Goal: Task Accomplishment & Management: Use online tool/utility

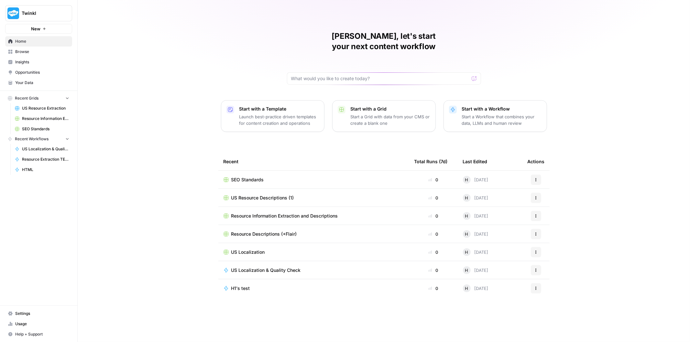
click at [272, 177] on div "SEO Standards" at bounding box center [313, 180] width 180 height 6
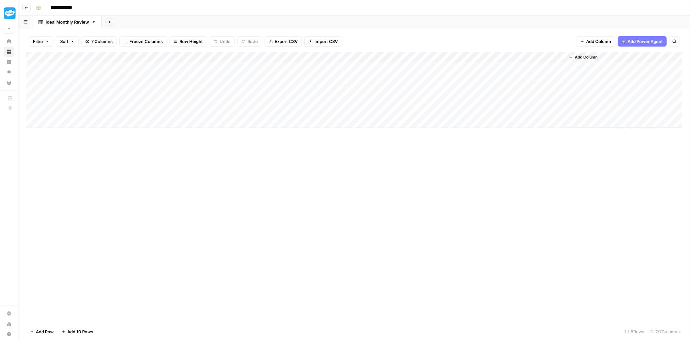
drag, startPoint x: 107, startPoint y: 69, endPoint x: 482, endPoint y: 70, distance: 375.5
click at [482, 70] on div "Add Column" at bounding box center [354, 90] width 656 height 76
click at [408, 97] on div "Add Column" at bounding box center [354, 90] width 656 height 76
drag, startPoint x: 250, startPoint y: 66, endPoint x: 257, endPoint y: 113, distance: 47.3
click at [257, 113] on div "Add Column" at bounding box center [354, 90] width 656 height 76
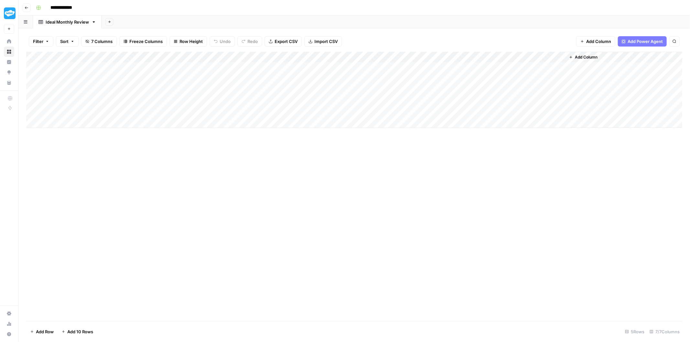
drag, startPoint x: 75, startPoint y: 71, endPoint x: 506, endPoint y: 113, distance: 433.6
click at [506, 113] on div "Add Column" at bounding box center [354, 90] width 656 height 76
drag, startPoint x: 83, startPoint y: 66, endPoint x: 523, endPoint y: 67, distance: 439.9
click at [523, 67] on div "Add Column" at bounding box center [354, 90] width 656 height 76
click at [313, 85] on div "Add Column" at bounding box center [354, 90] width 656 height 76
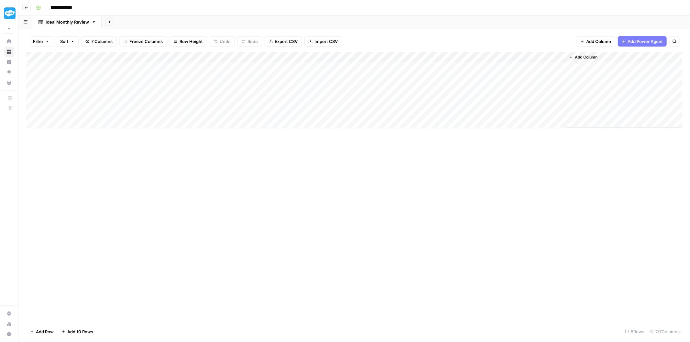
drag, startPoint x: 93, startPoint y: 67, endPoint x: 498, endPoint y: 112, distance: 408.1
click at [498, 112] on div "Add Column" at bounding box center [354, 90] width 656 height 76
click at [458, 90] on div "Add Column" at bounding box center [354, 90] width 656 height 76
